Goal: Navigation & Orientation: Find specific page/section

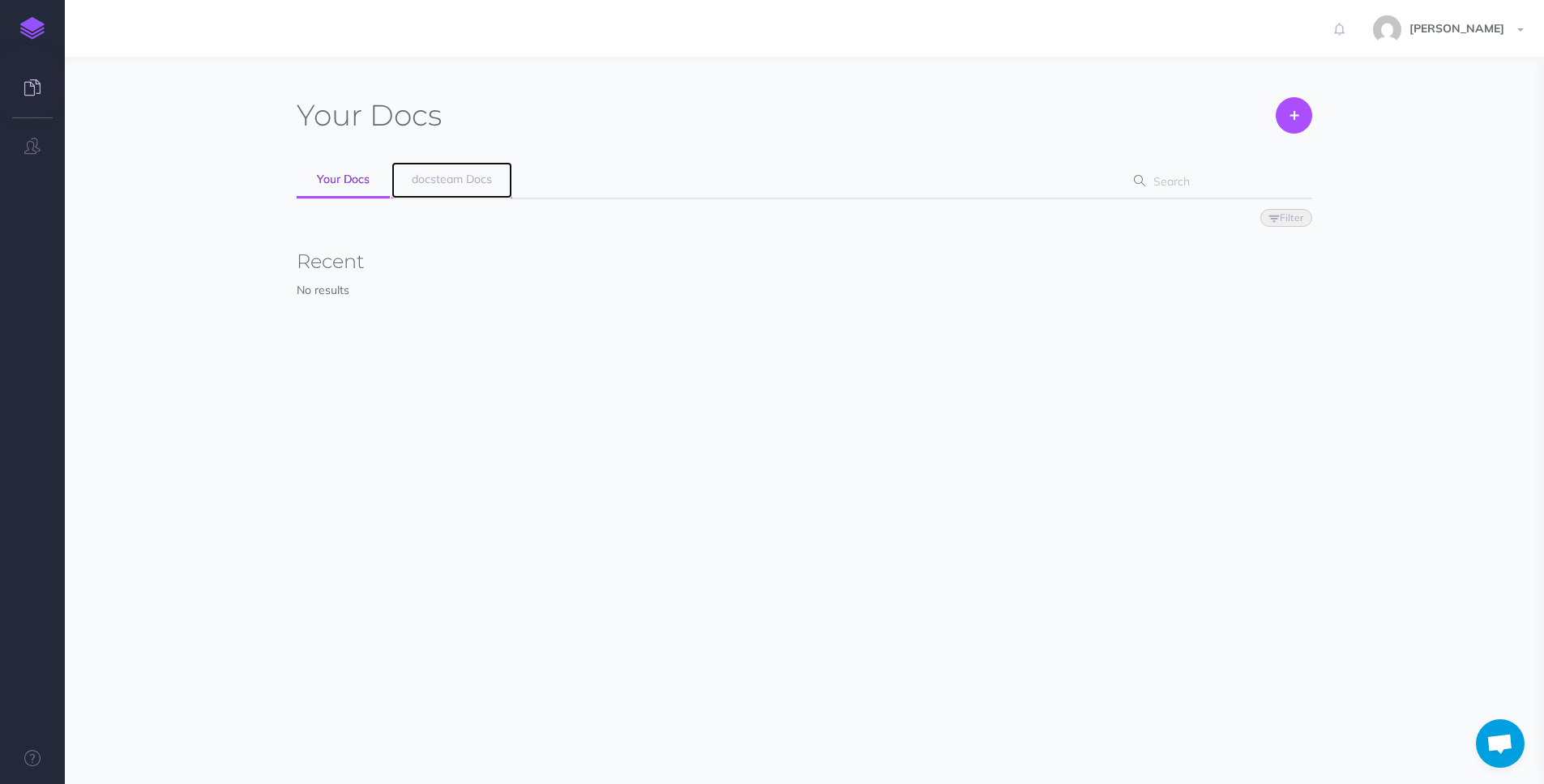
click at [456, 186] on link "docsteam Docs" at bounding box center [452, 180] width 121 height 37
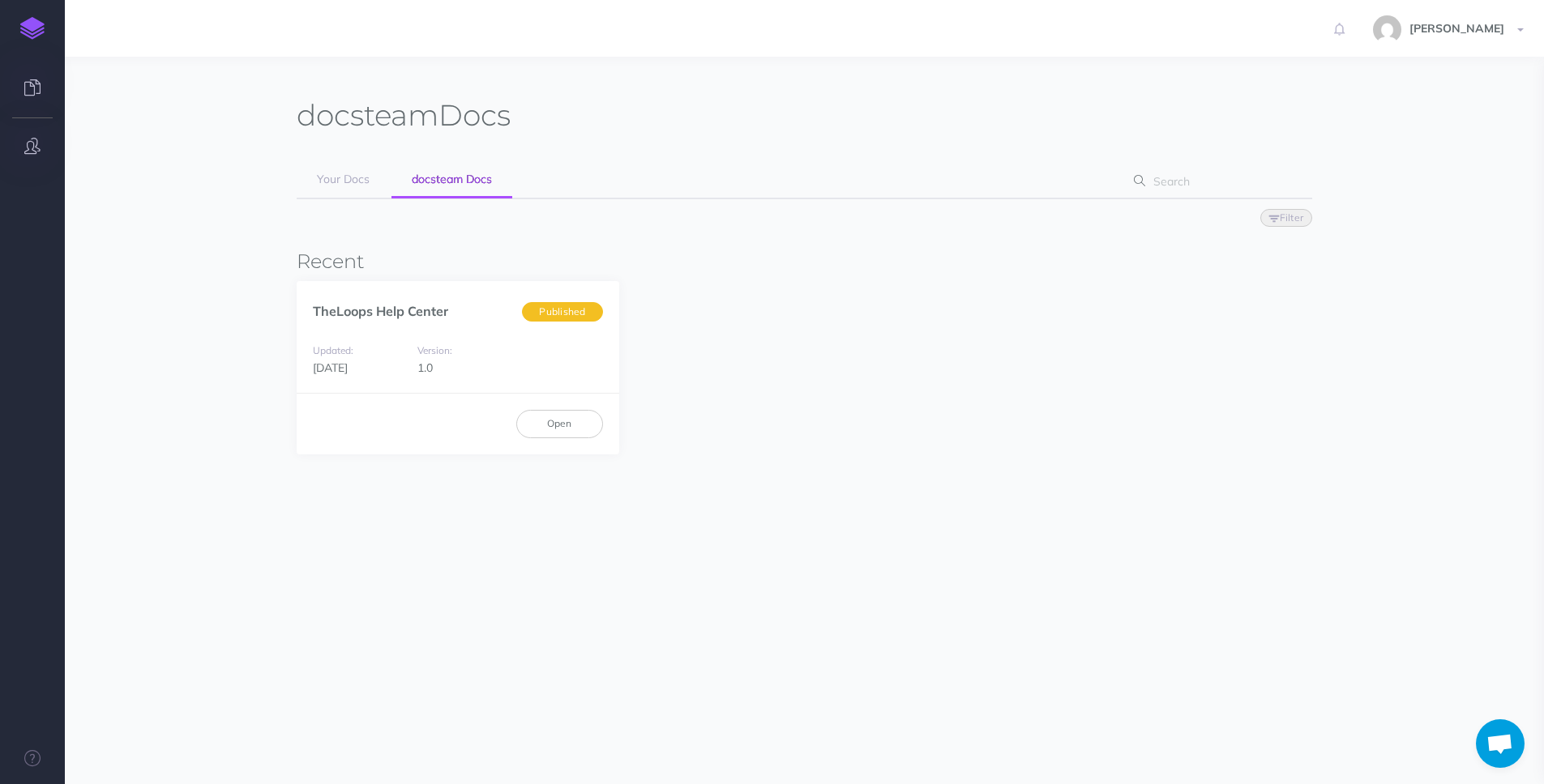
click at [44, 157] on button "button" at bounding box center [32, 147] width 65 height 49
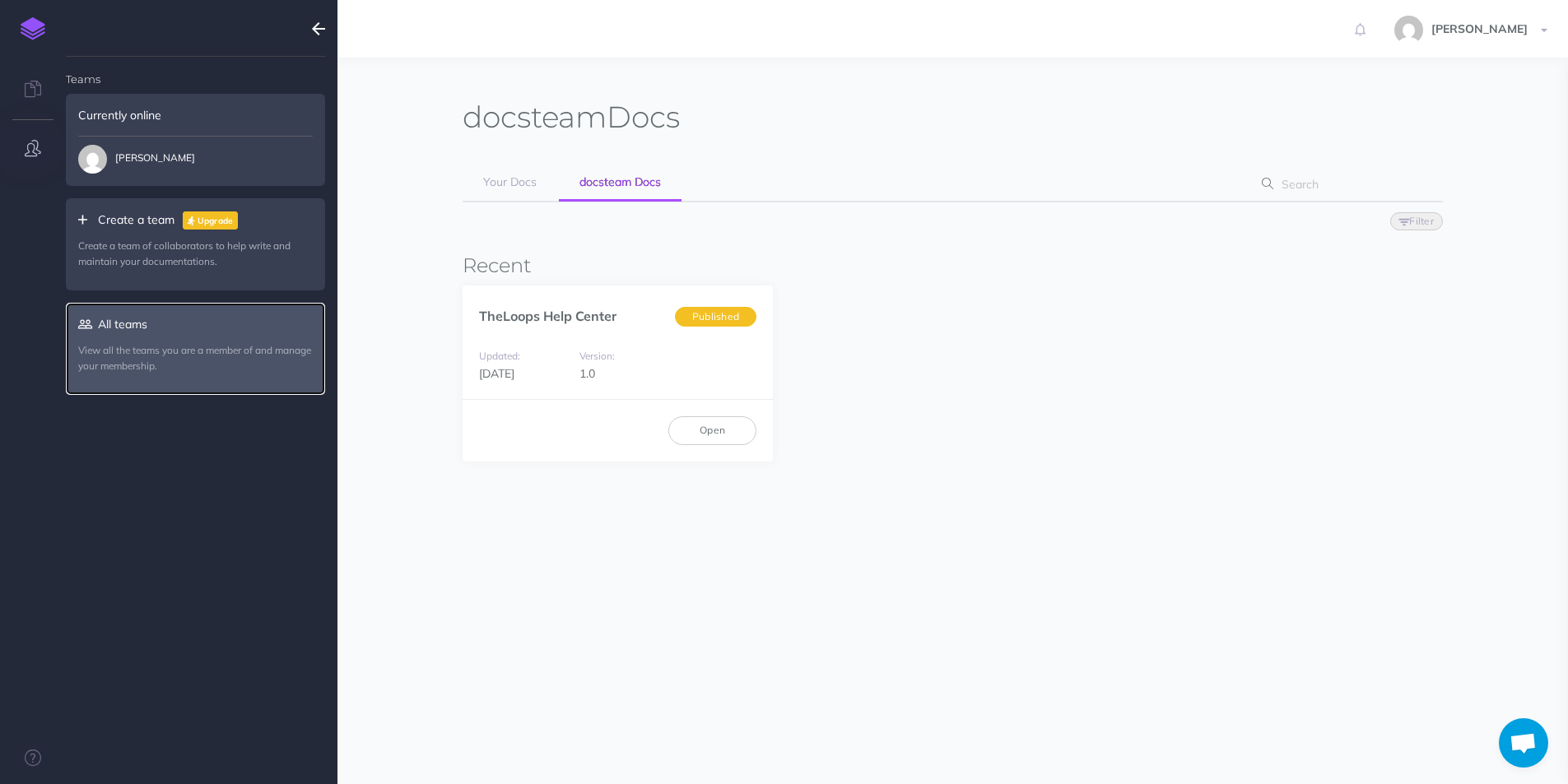
click at [93, 326] on icon at bounding box center [88, 324] width 20 height 11
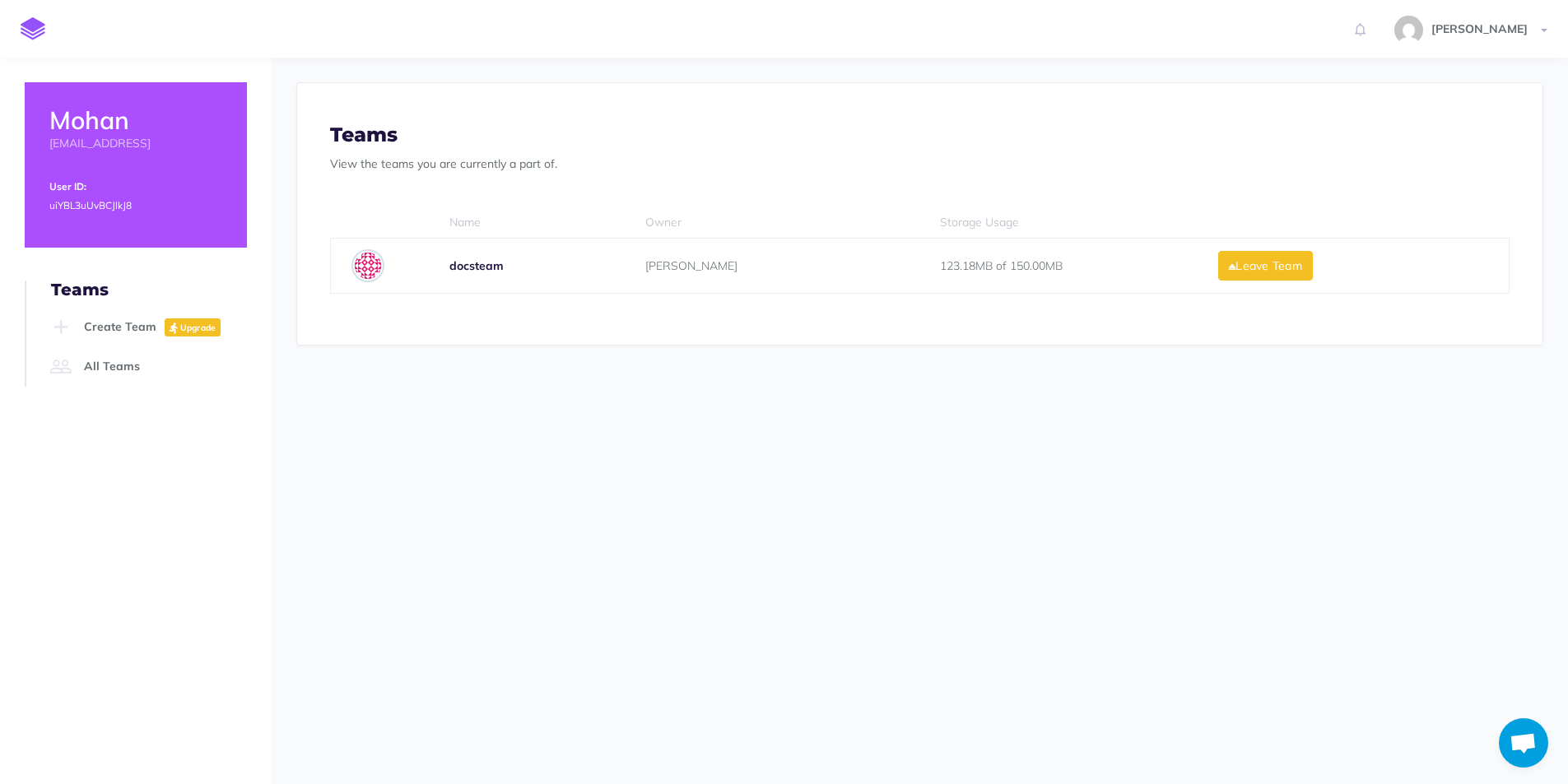
click at [488, 264] on b "docsteam" at bounding box center [476, 266] width 54 height 15
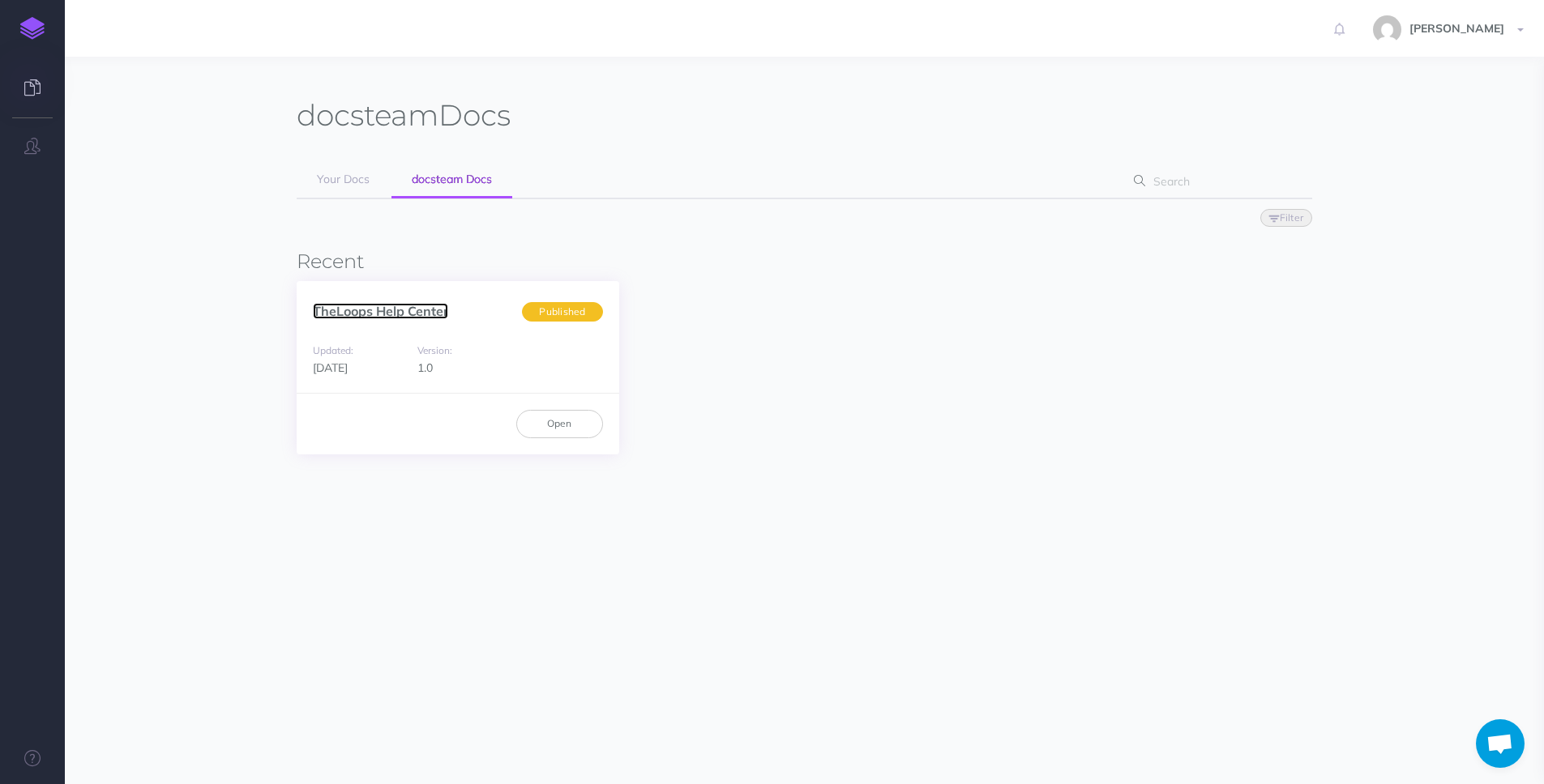
click at [423, 309] on link "TheLoops Help Center" at bounding box center [380, 310] width 135 height 16
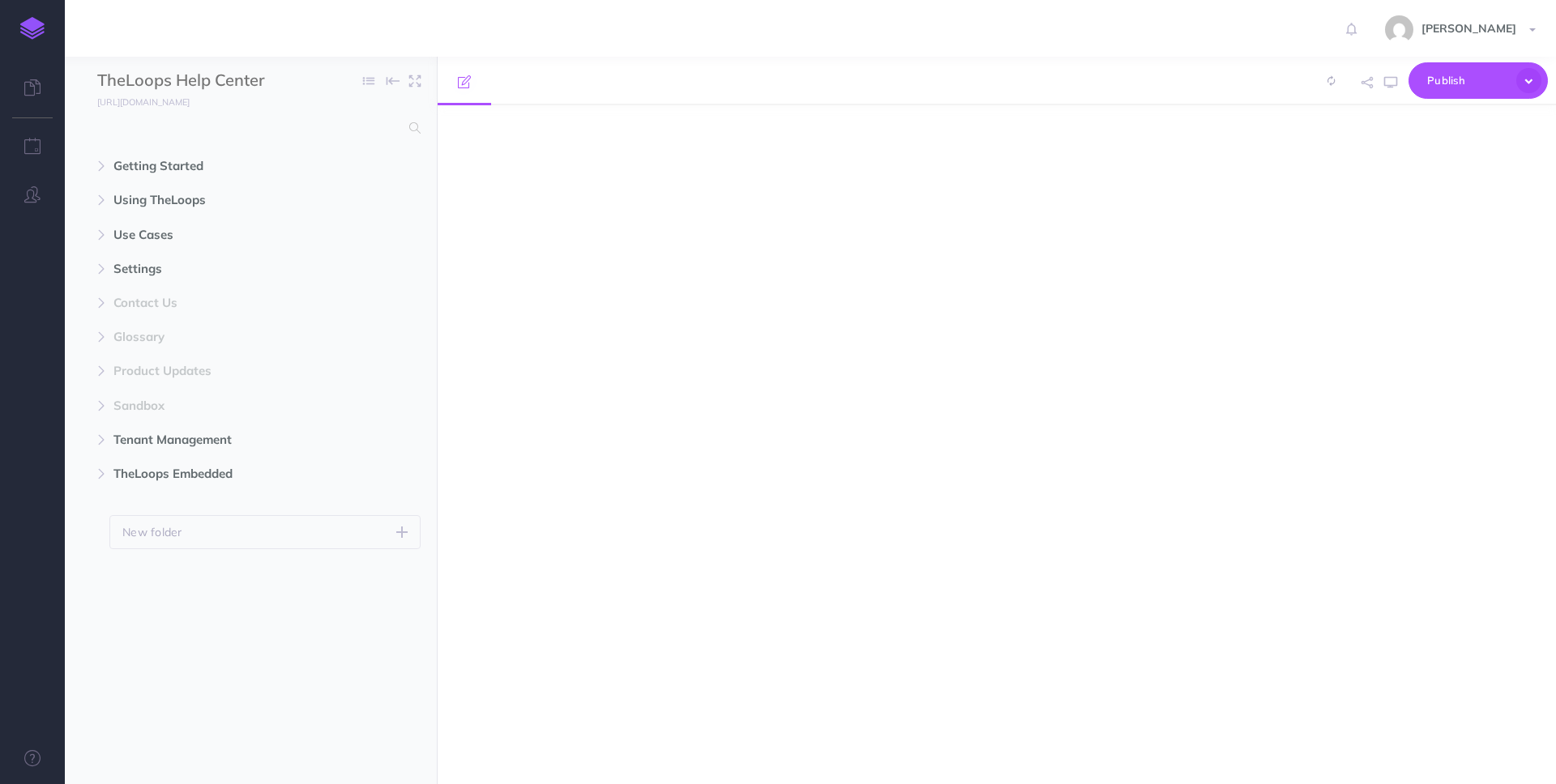
click at [569, 433] on div "Publish Submit Your changes will be submitted for review by a team owner. Media…" at bounding box center [997, 421] width 1119 height 728
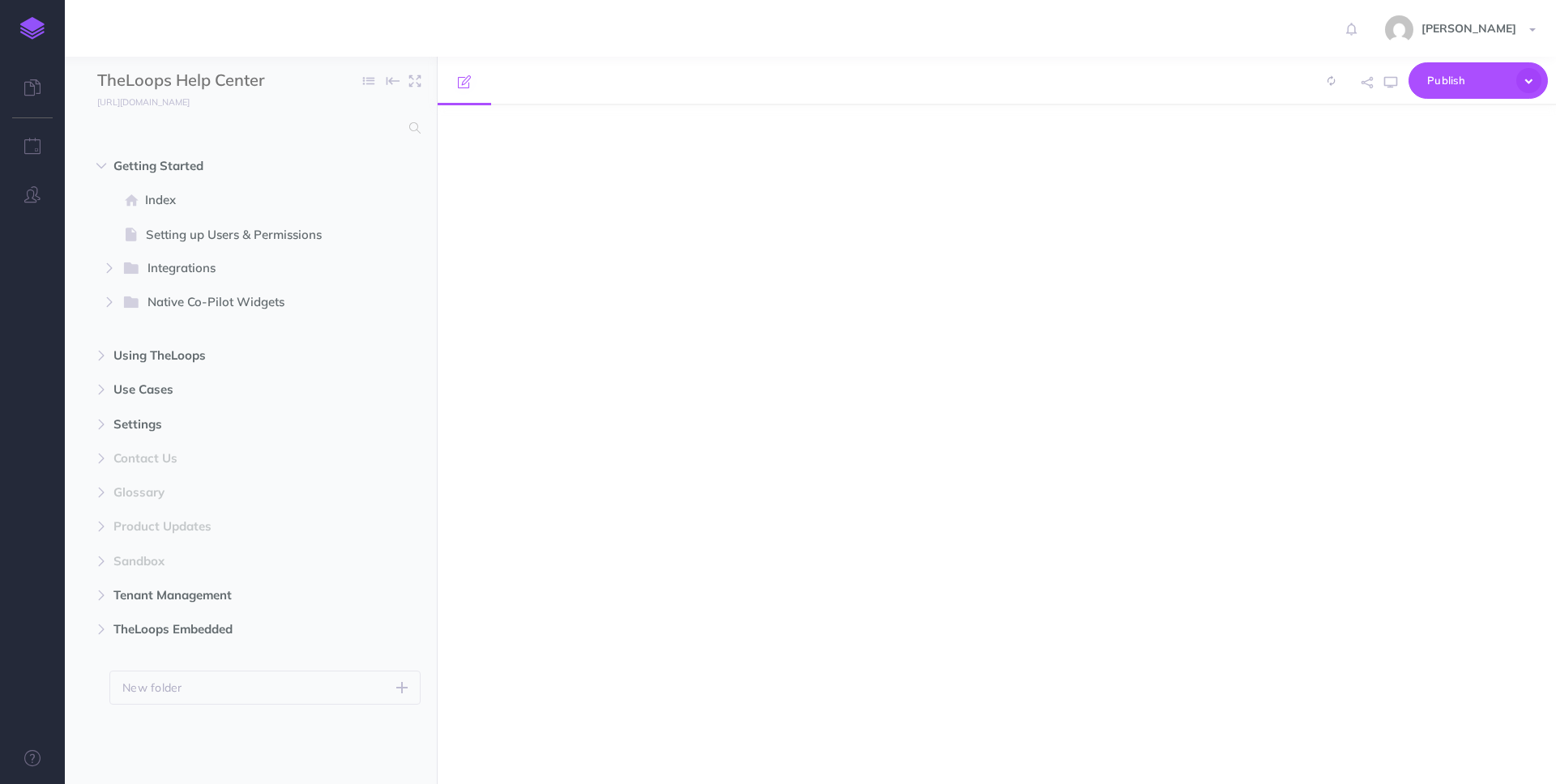
select select "null"
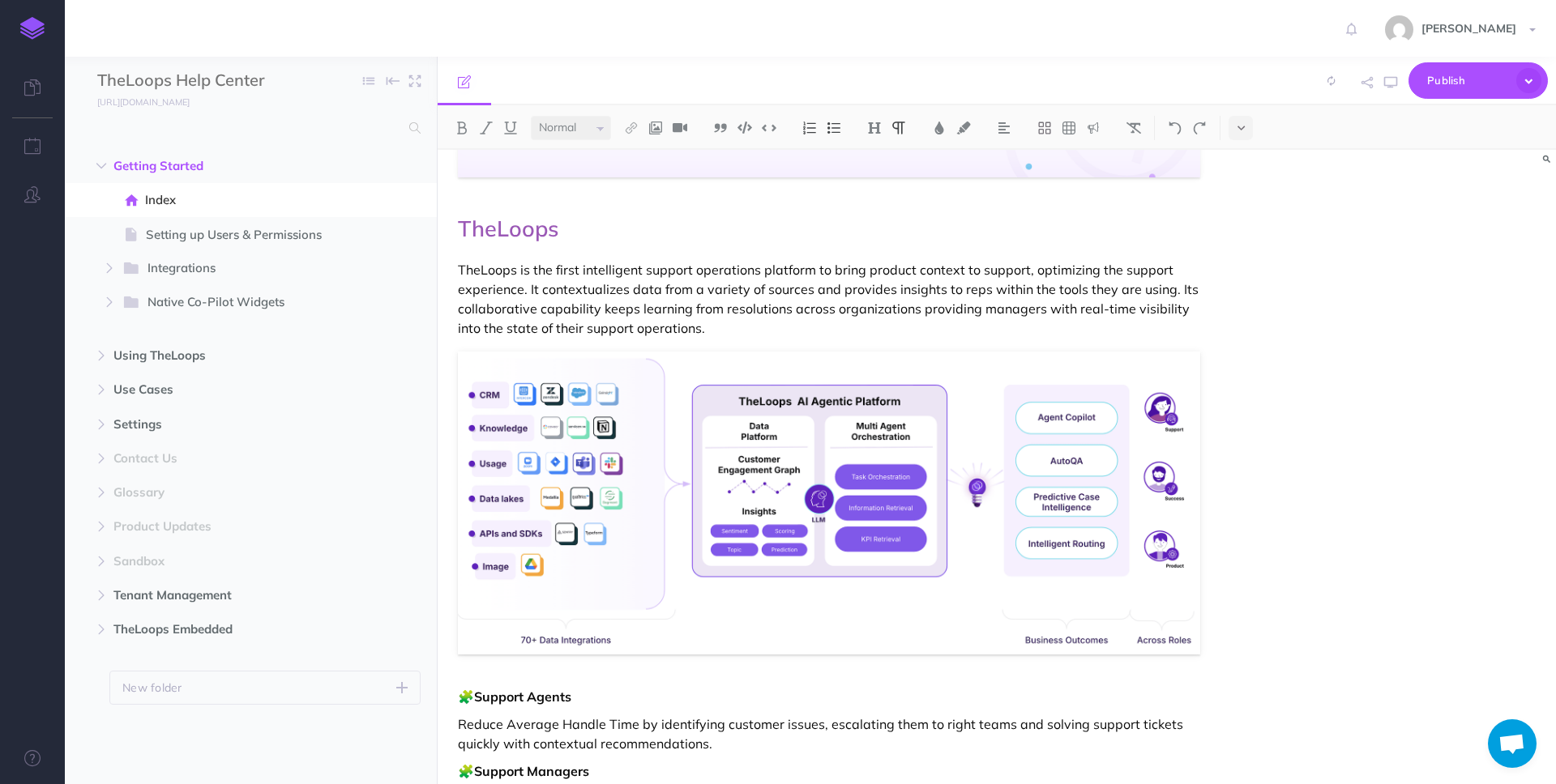
scroll to position [265, 0]
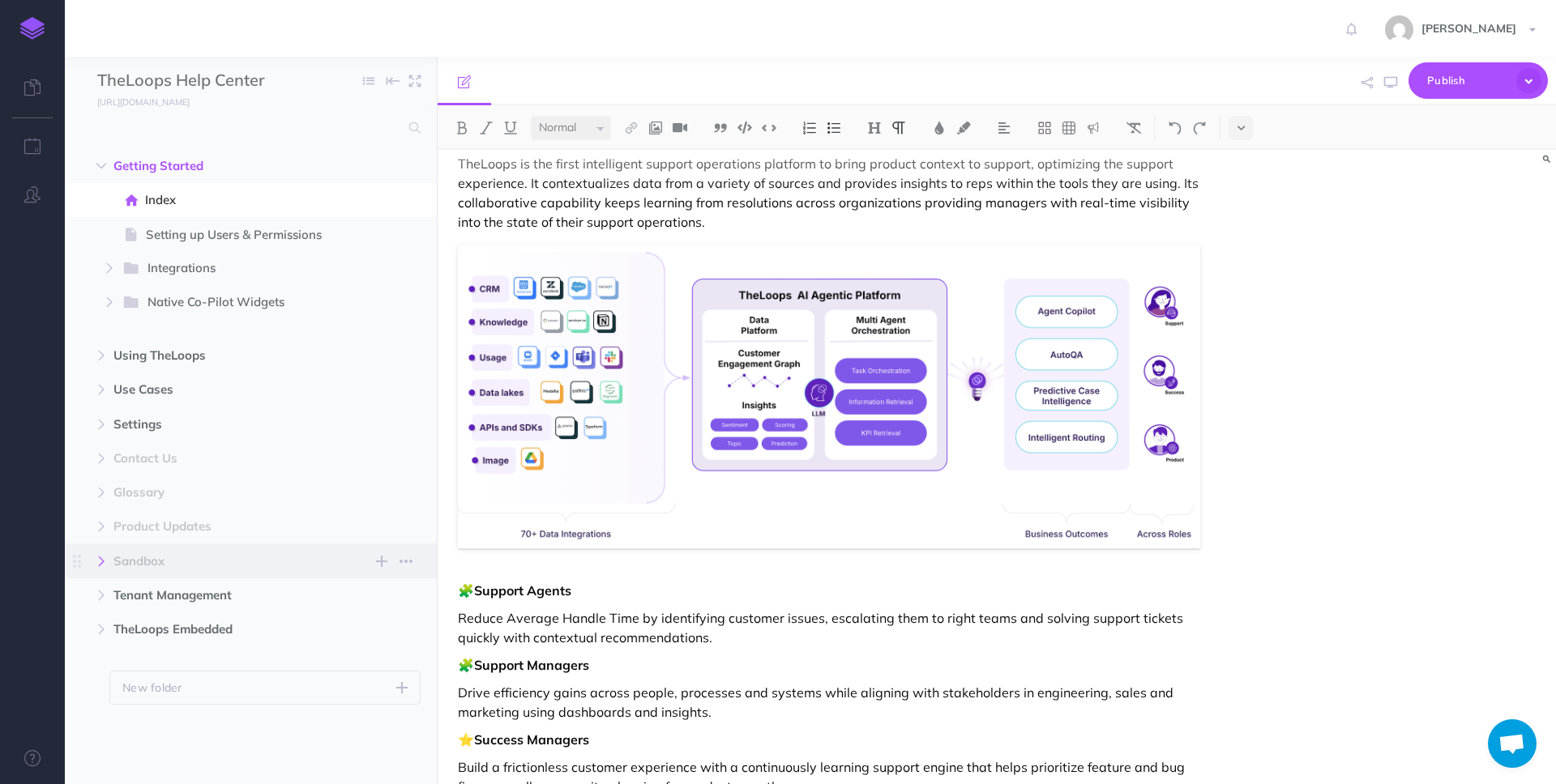
click at [104, 555] on button "button" at bounding box center [101, 561] width 29 height 20
click at [156, 559] on span "Sandbox" at bounding box center [216, 561] width 206 height 20
select select "null"
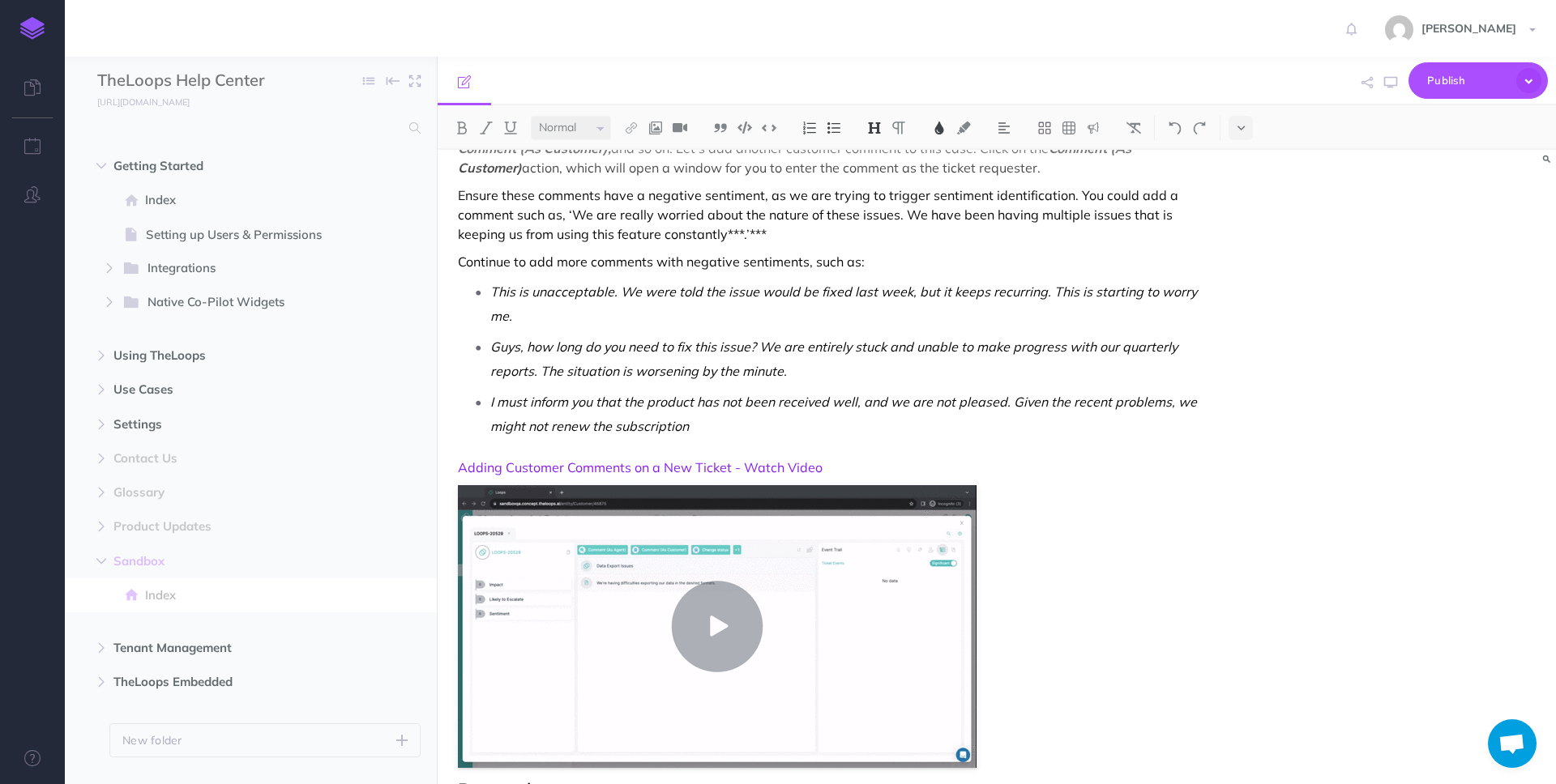
scroll to position [1074, 0]
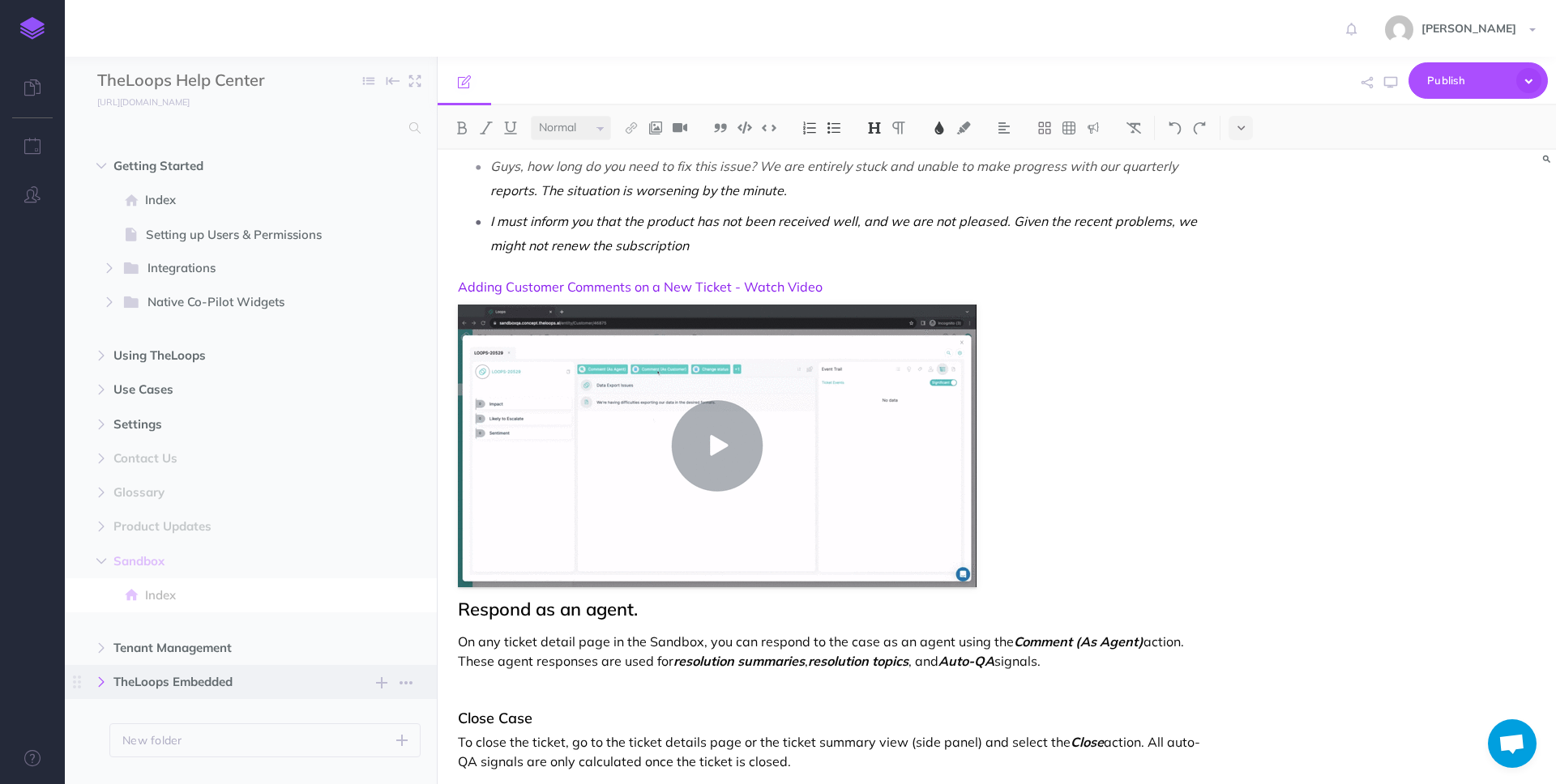
click at [99, 683] on icon "button" at bounding box center [101, 682] width 9 height 9
click at [165, 681] on span "TheLoops Embedded" at bounding box center [216, 682] width 206 height 20
select select "null"
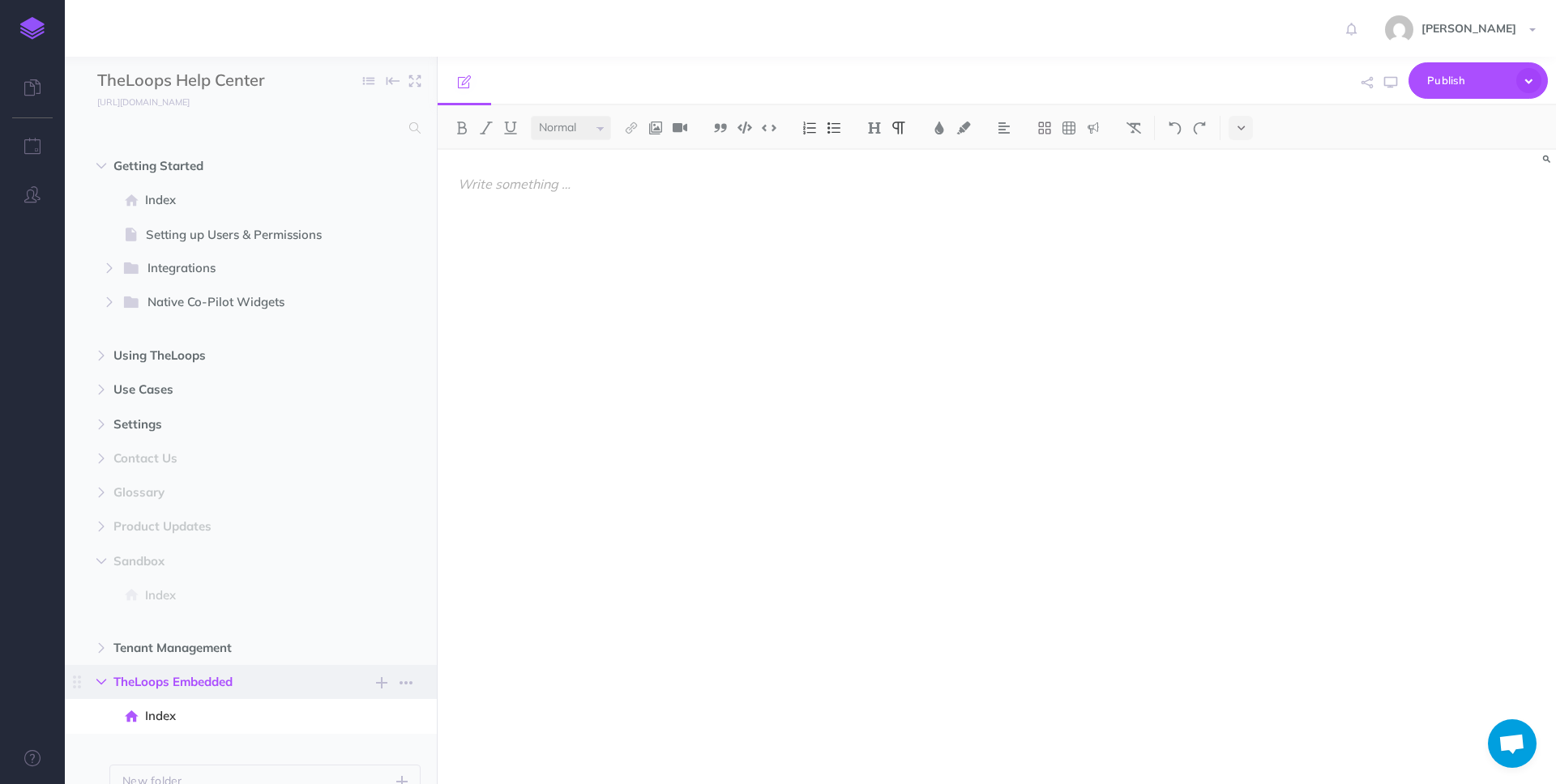
click at [103, 677] on icon "button" at bounding box center [101, 682] width 9 height 9
click at [105, 354] on icon "button" at bounding box center [101, 356] width 9 height 9
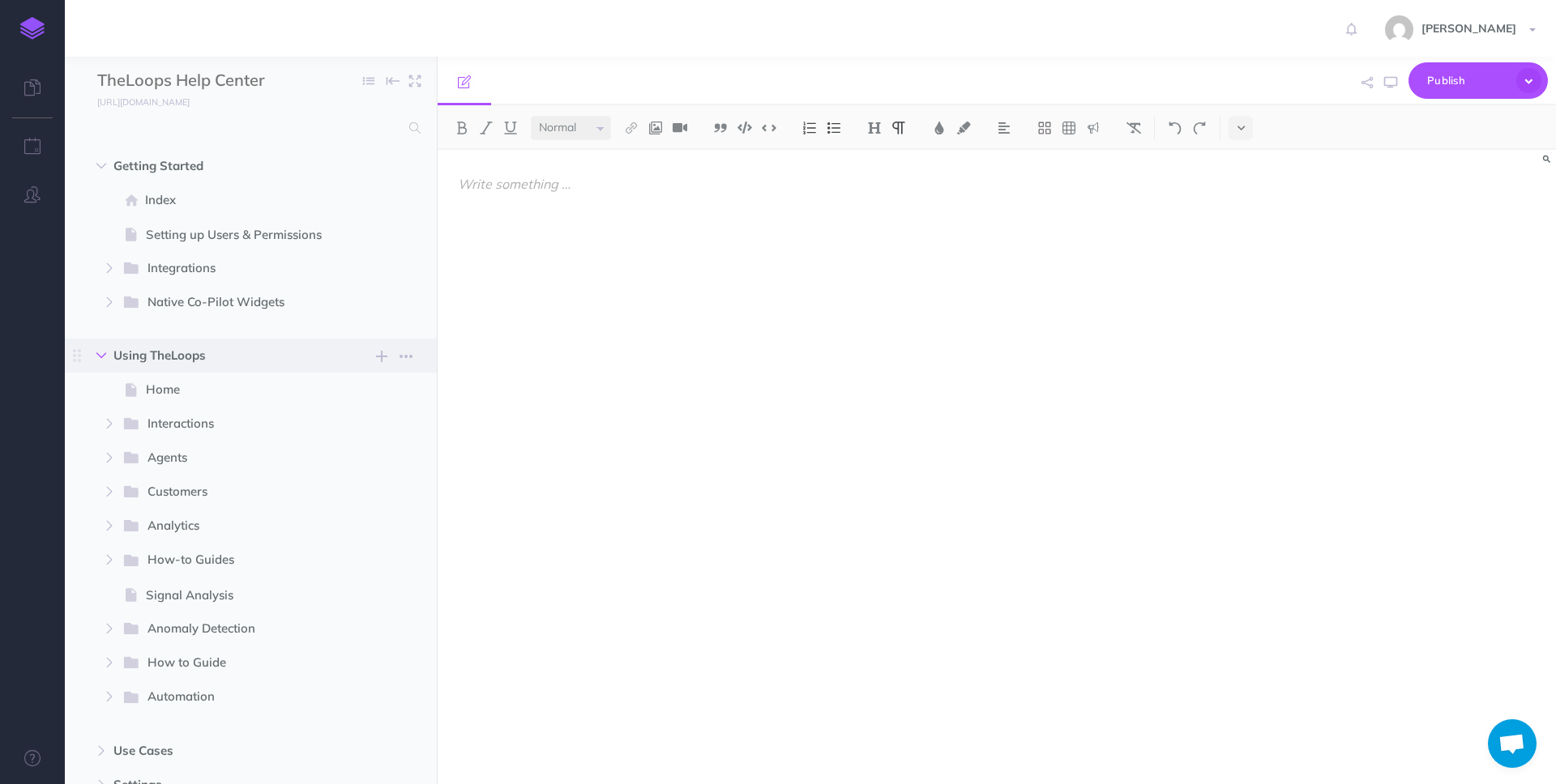
click at [104, 358] on icon "button" at bounding box center [101, 356] width 9 height 9
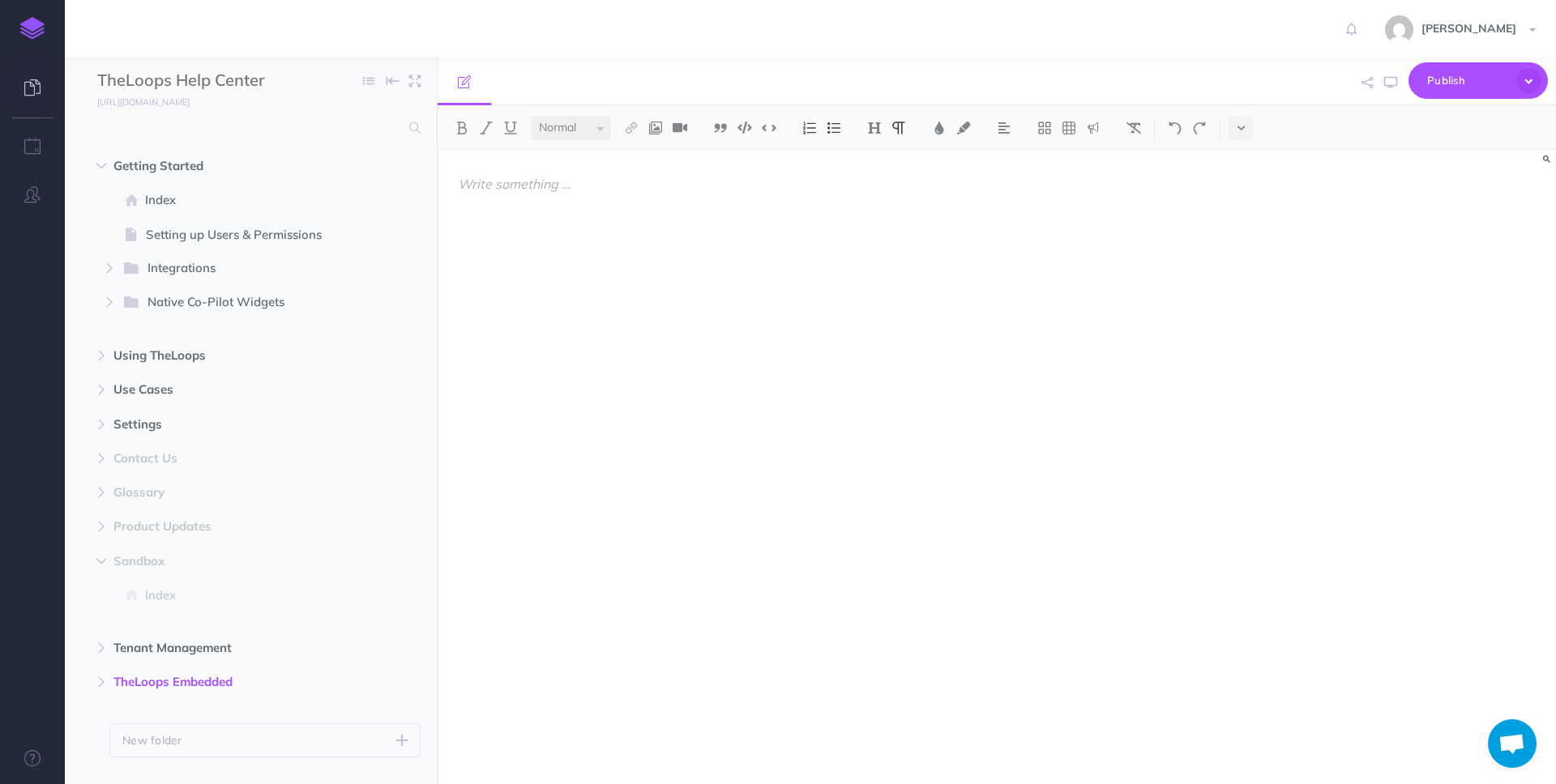
click at [33, 81] on icon at bounding box center [32, 87] width 16 height 16
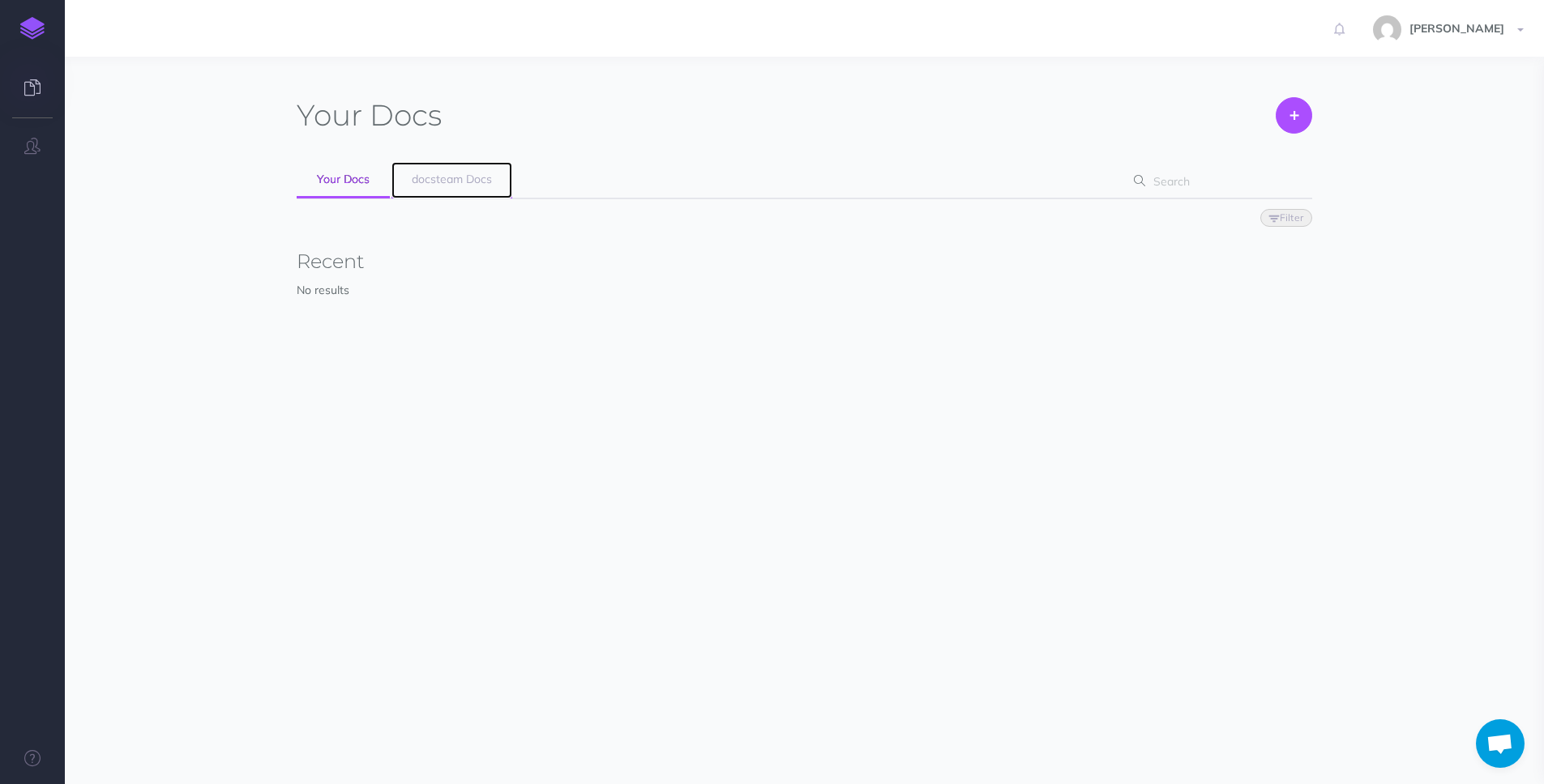
click at [480, 185] on span "docsteam Docs" at bounding box center [452, 179] width 81 height 15
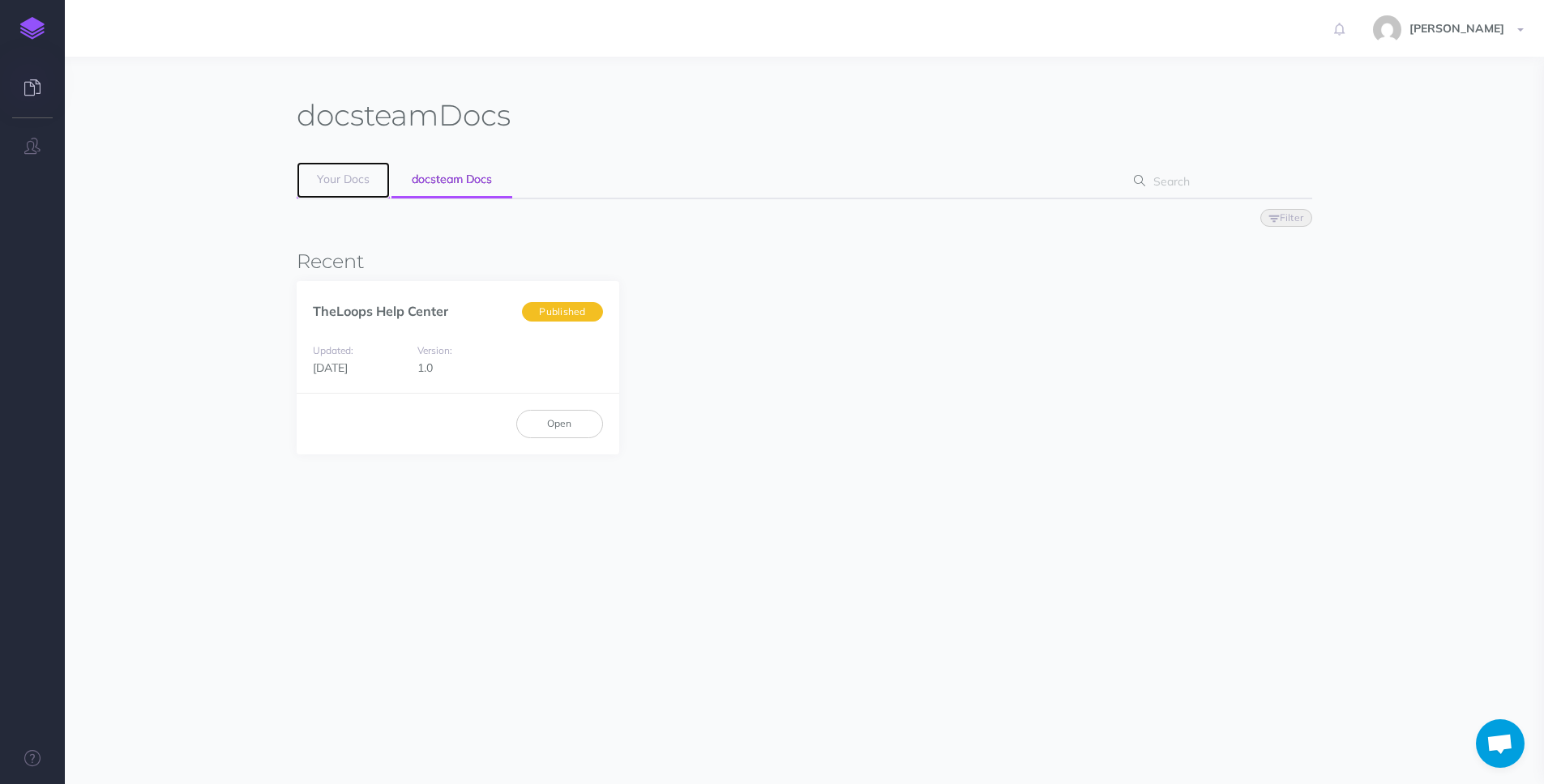
click at [357, 180] on span "Your Docs" at bounding box center [343, 179] width 52 height 15
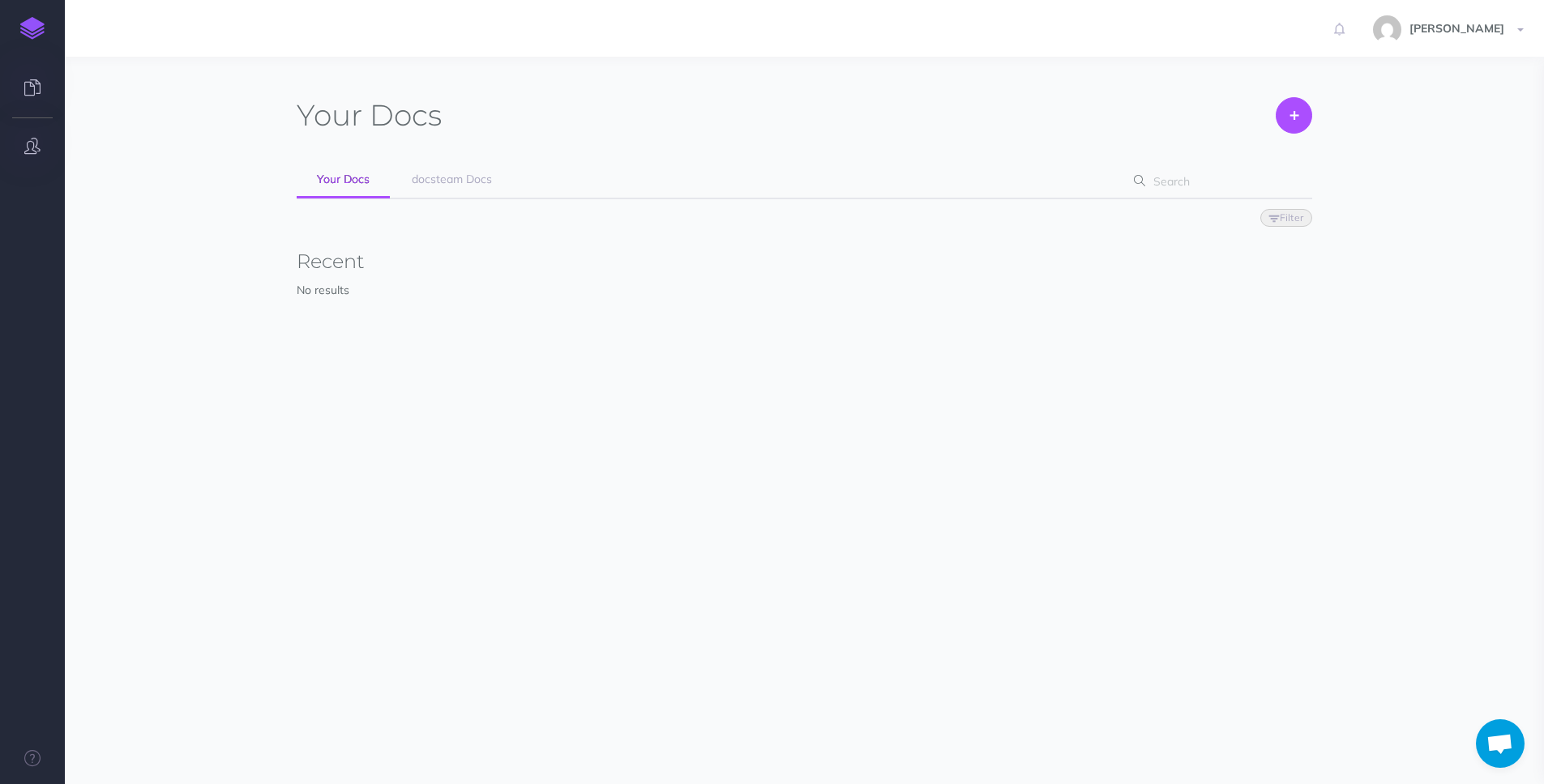
click at [39, 129] on button "button" at bounding box center [32, 147] width 65 height 49
